Goal: Information Seeking & Learning: Learn about a topic

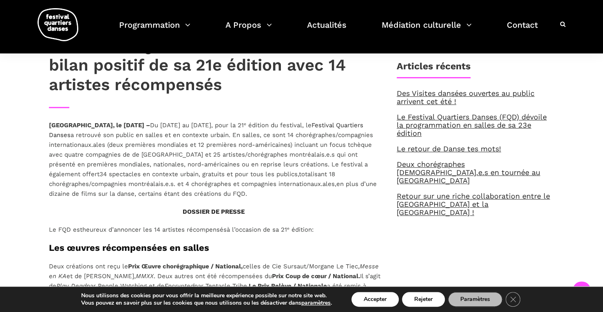
scroll to position [286, 0]
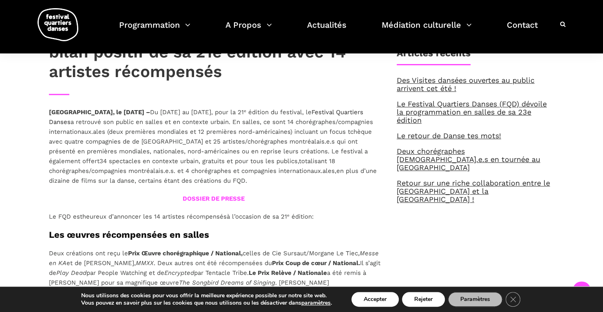
click at [225, 195] on b "DOSSIER DE PRESSE" at bounding box center [214, 198] width 62 height 7
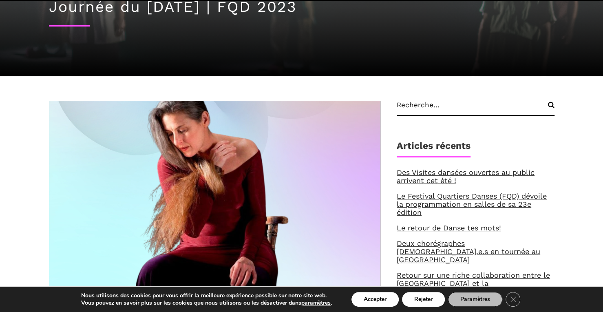
scroll to position [95, 0]
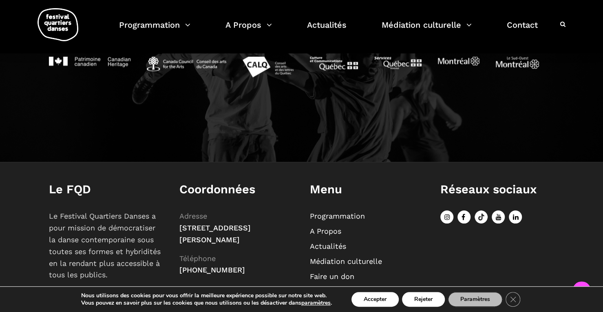
scroll to position [932, 0]
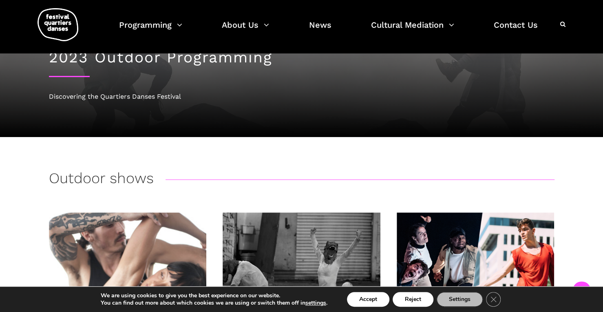
scroll to position [8, 0]
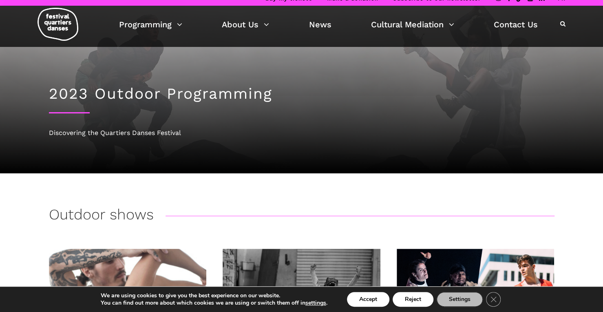
click at [75, 93] on h1 "2023 Outdoor Programming" at bounding box center [302, 94] width 506 height 18
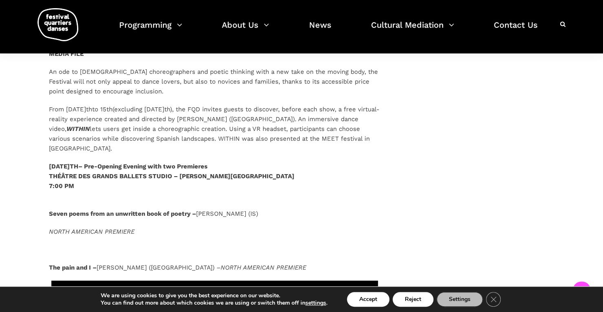
scroll to position [701, 0]
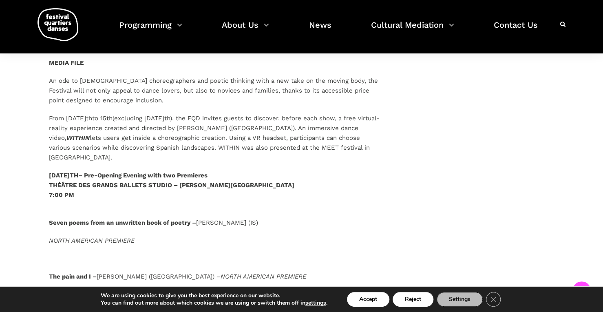
click at [77, 63] on b "MEDIA FILE" at bounding box center [66, 62] width 35 height 7
click at [67, 61] on b "MEDIA FILE" at bounding box center [66, 62] width 35 height 7
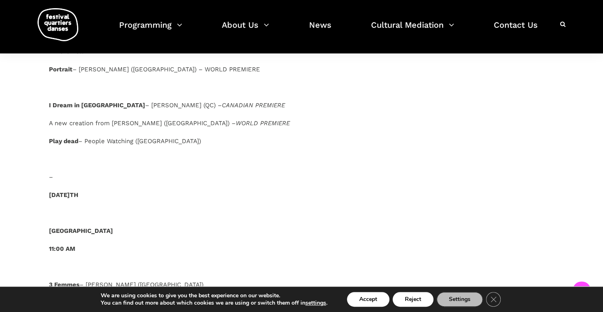
scroll to position [1676, 0]
click at [113, 140] on span "– People Watching ([GEOGRAPHIC_DATA])" at bounding box center [139, 140] width 123 height 7
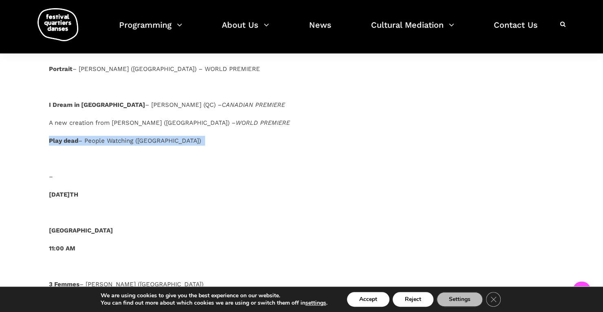
click at [113, 140] on span "– People Watching ([GEOGRAPHIC_DATA])" at bounding box center [139, 140] width 123 height 7
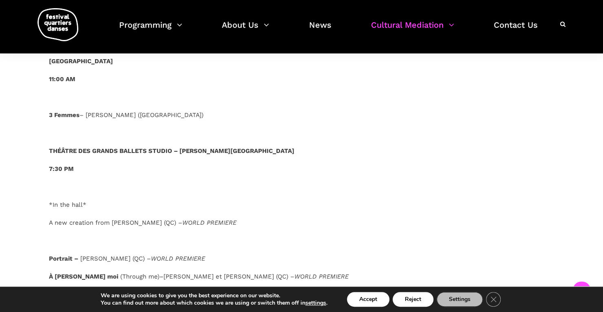
scroll to position [1723, 0]
